Goal: Information Seeking & Learning: Learn about a topic

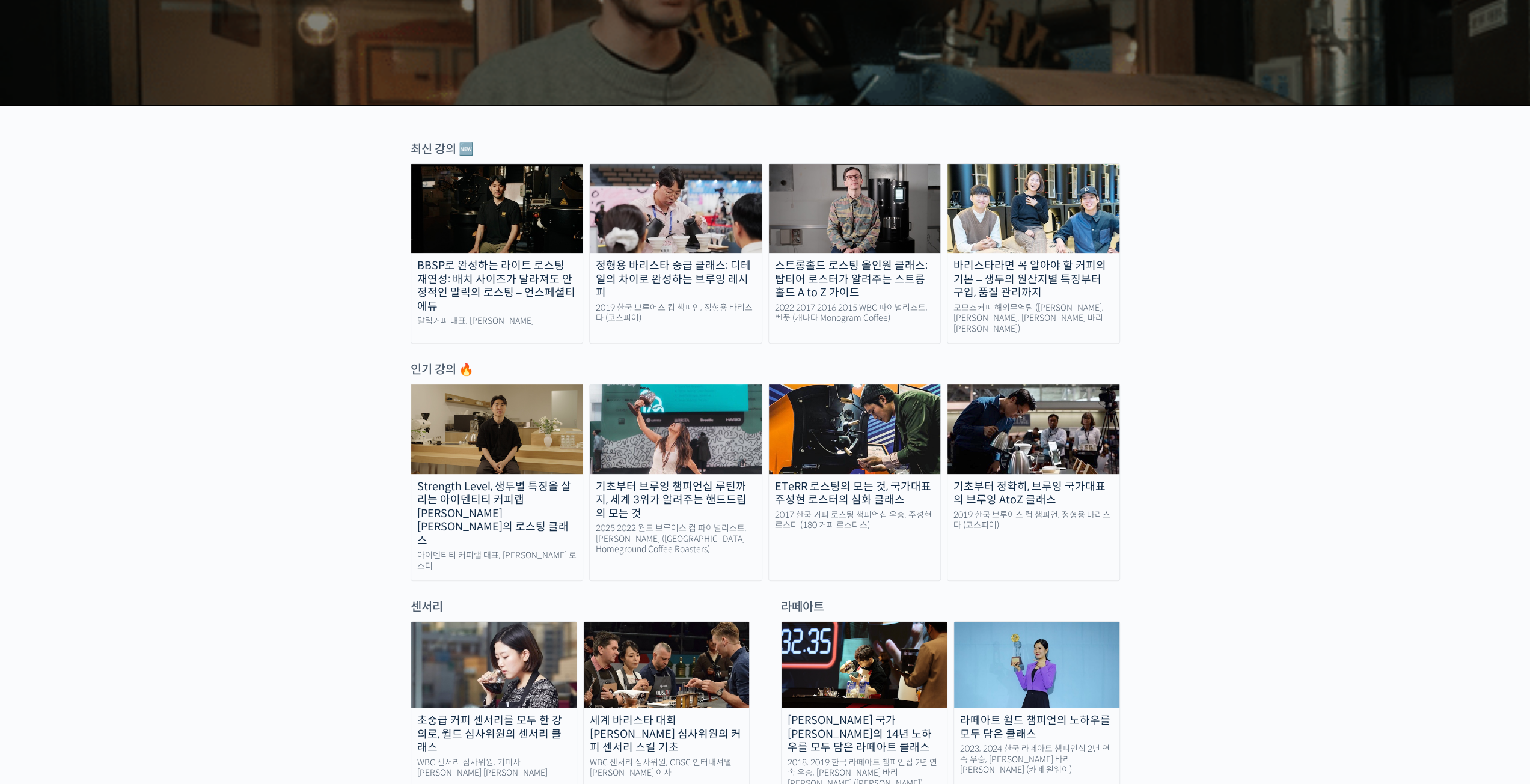
scroll to position [481, 0]
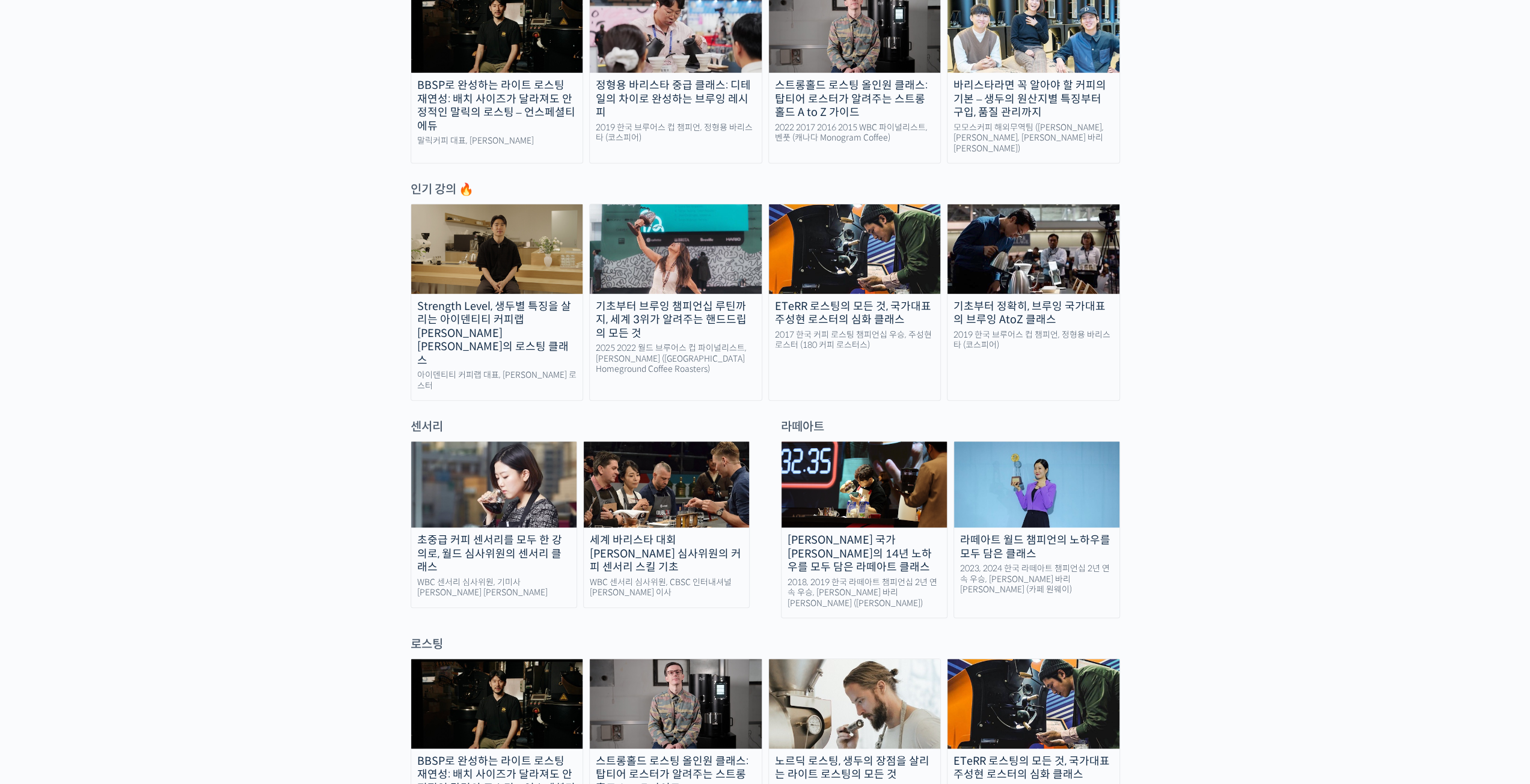
click at [538, 533] on div "초중급 커피 센서리를 모두 한 강의로, 월드 심사위원의 센서리 클래스" at bounding box center [493, 554] width 165 height 41
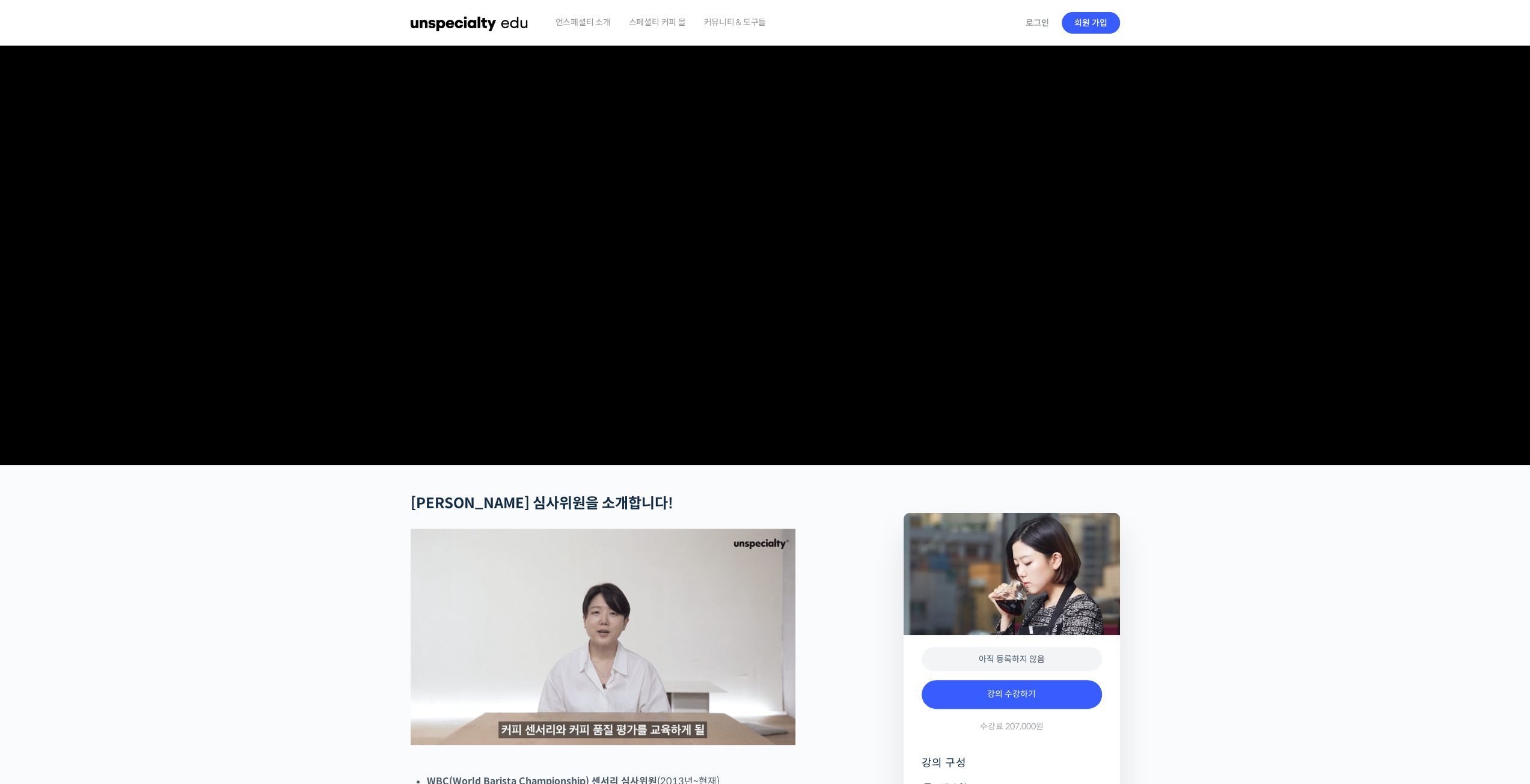
checkbox input "true"
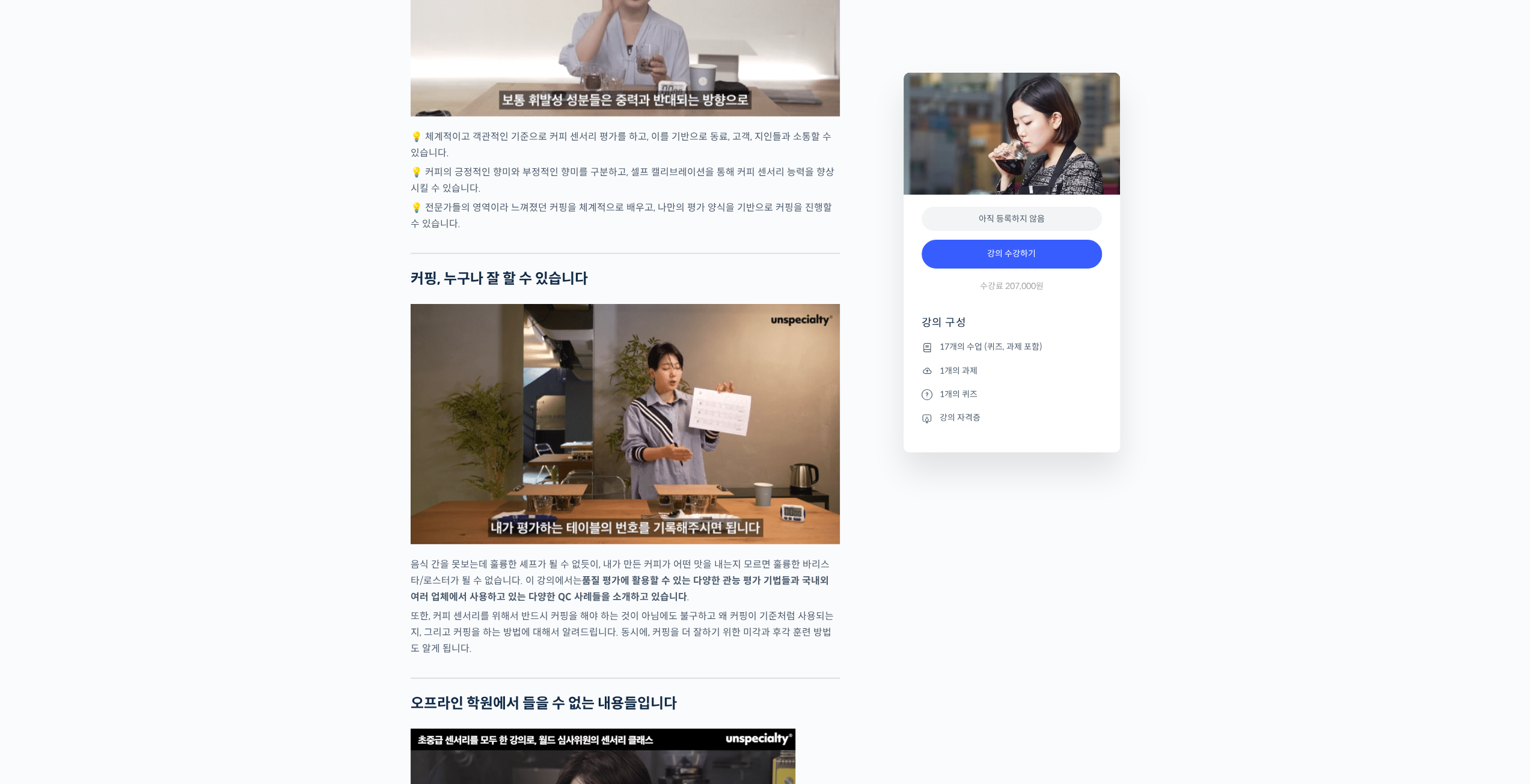
scroll to position [3184, 0]
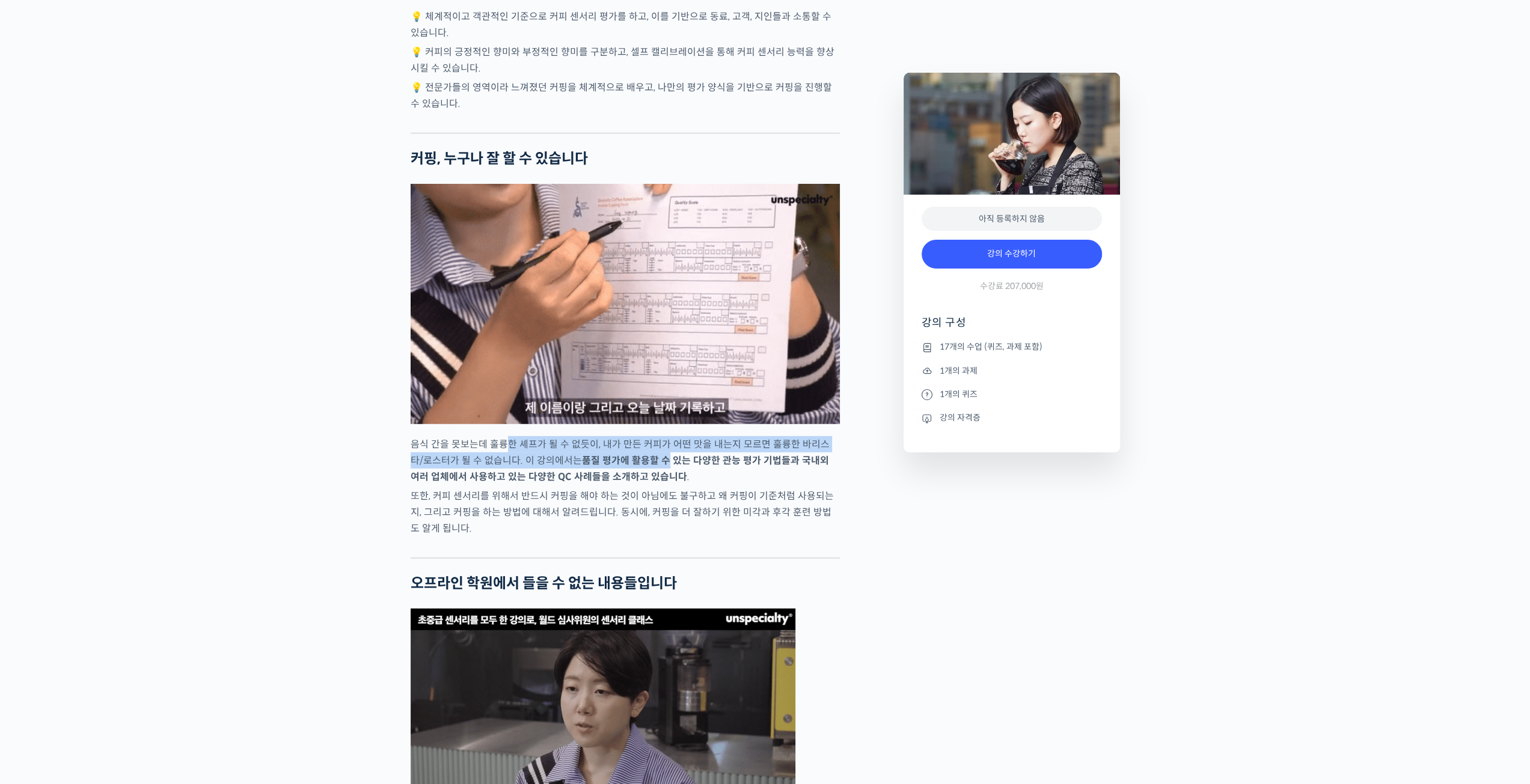
drag, startPoint x: 501, startPoint y: 492, endPoint x: 653, endPoint y: 499, distance: 152.2
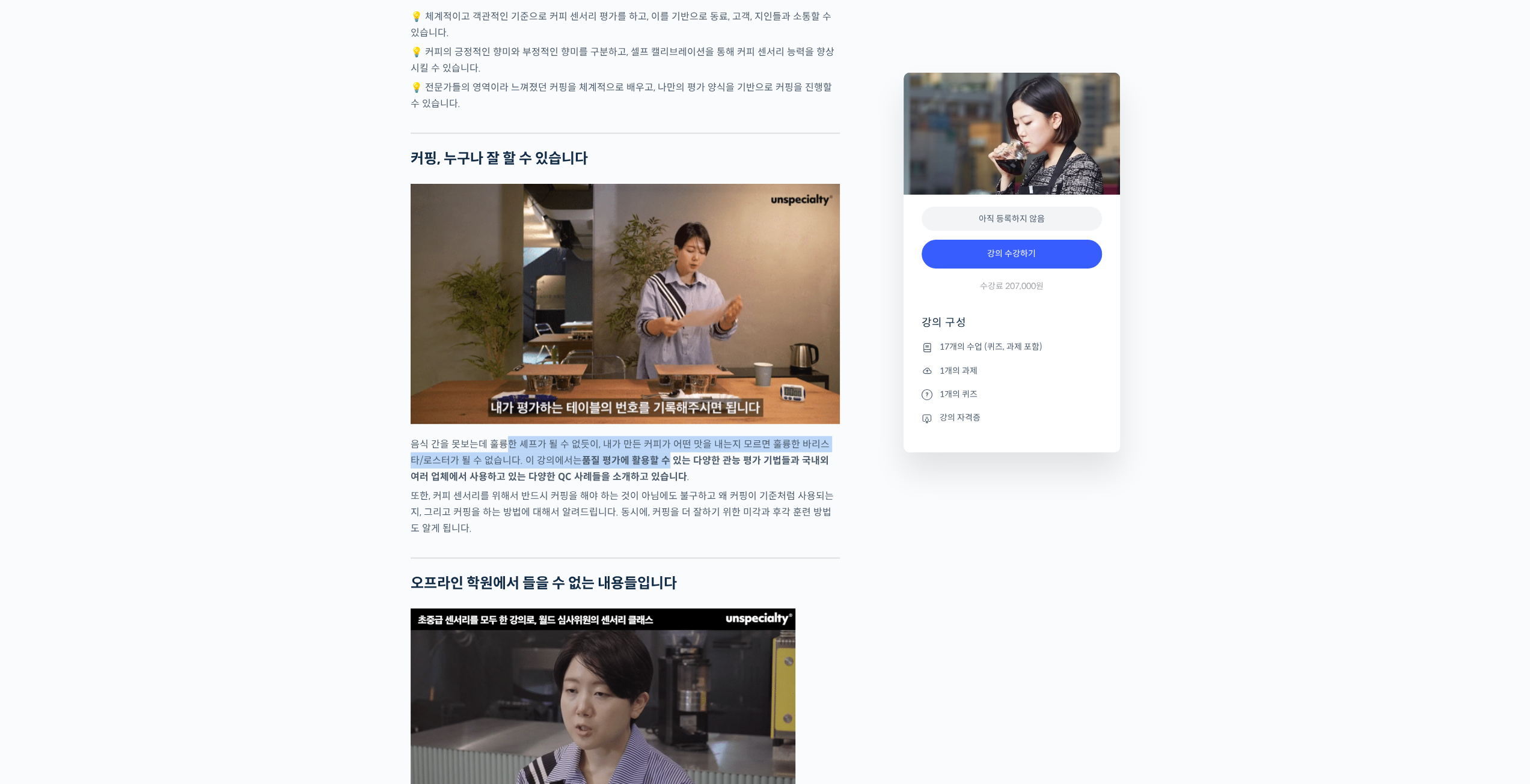
click at [653, 485] on p "음식 간을 못보는데 훌륭한 셰프가 될 수 없듯이, 내가 만든 커피가 어떤 맛을 내는지 모르면 훌륭한 바리스타/로스터가 될 수 없습니다. 이 강…" at bounding box center [625, 461] width 429 height 48
click at [653, 483] on strong "품질 평가에 활용할 수 있는 다양한 관능 평가 기법들과 국내외 여러 업체에서 사용하고 있는 다양한 QC 사례들을 소개하고 있습니다" at bounding box center [619, 468] width 419 height 29
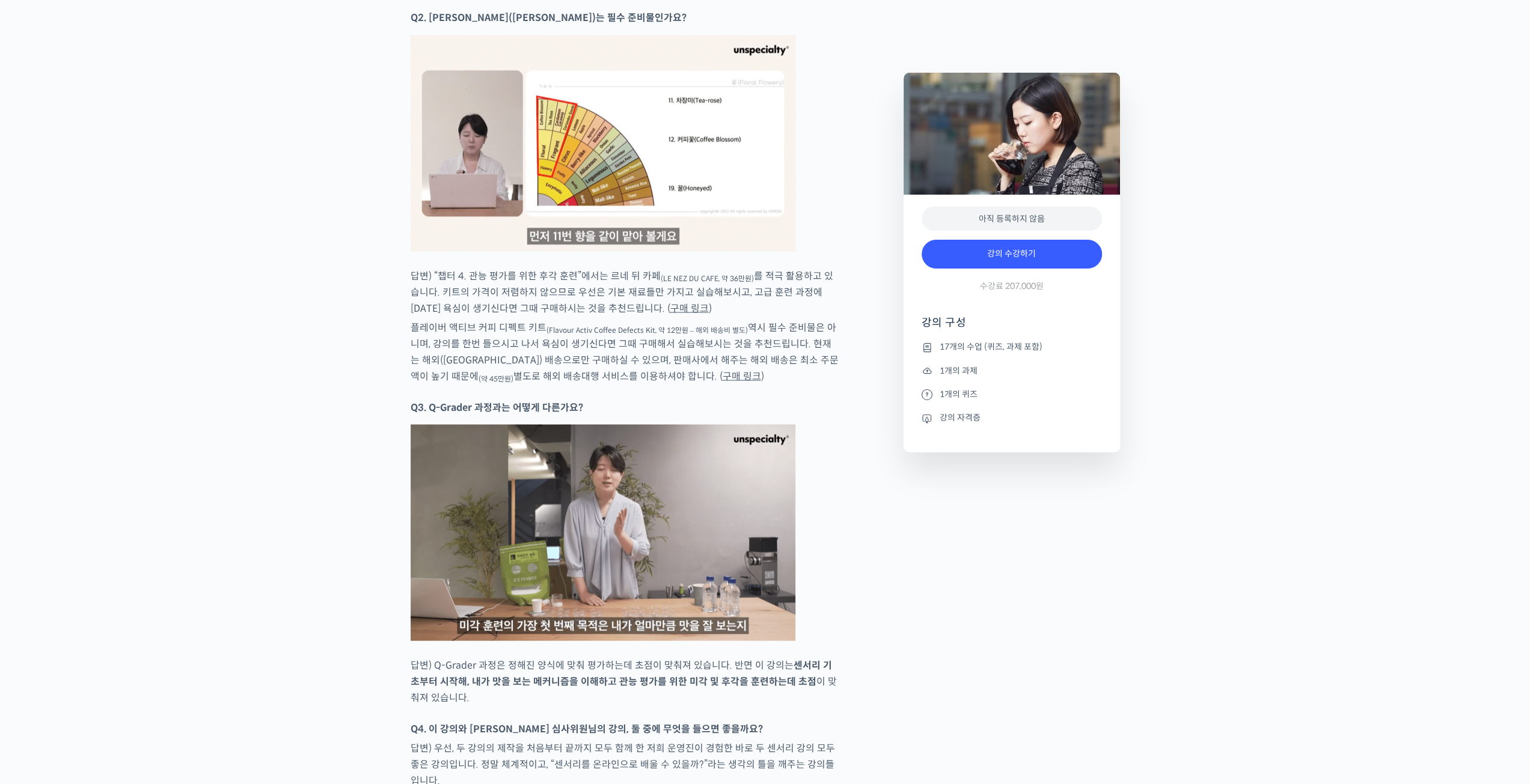
scroll to position [6490, 0]
